Goal: Navigation & Orientation: Find specific page/section

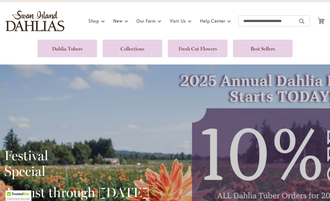
scroll to position [30, 0]
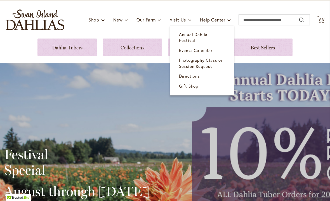
click at [200, 36] on span "Annual Dahlia Festival" at bounding box center [193, 37] width 28 height 11
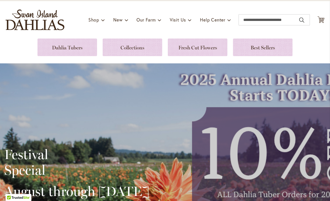
click at [269, 47] on link at bounding box center [262, 48] width 59 height 18
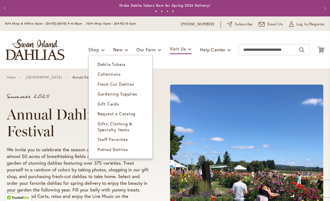
click at [129, 84] on span "Fresh Cut Dahlias" at bounding box center [115, 84] width 37 height 6
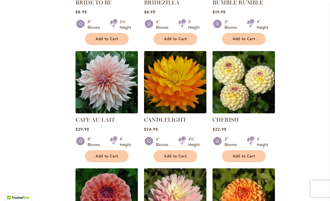
scroll to position [294, 0]
